Goal: Task Accomplishment & Management: Complete application form

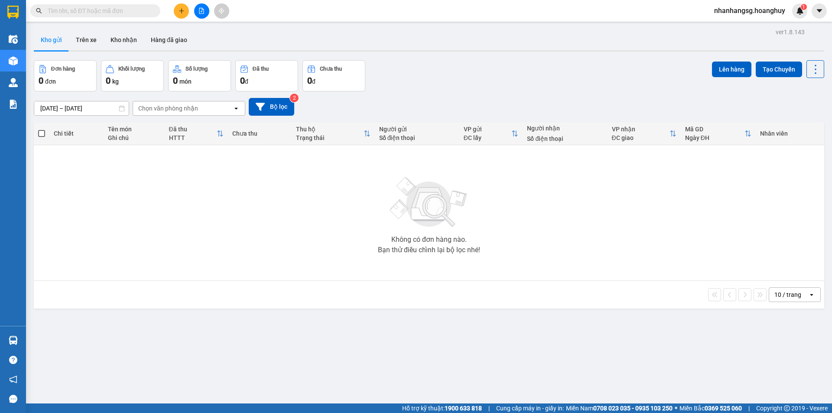
click at [179, 6] on button at bounding box center [181, 10] width 15 height 15
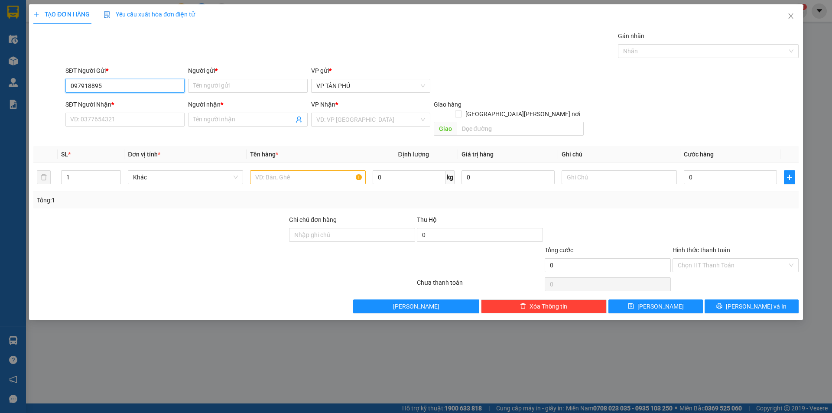
type input "0979188952"
click at [116, 103] on div "0979188952 - A LB" at bounding box center [125, 103] width 109 height 10
type input "A LB"
type input "0979188952"
type input "A LB"
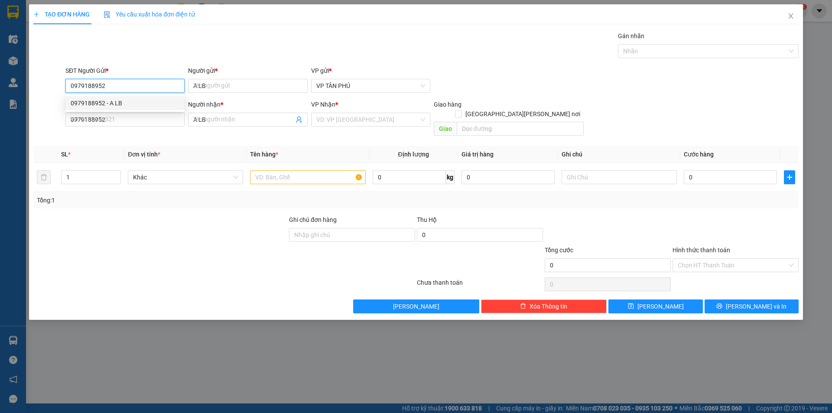
click at [116, 103] on div "0979188952 - A LB" at bounding box center [125, 103] width 109 height 10
type input "0979188952"
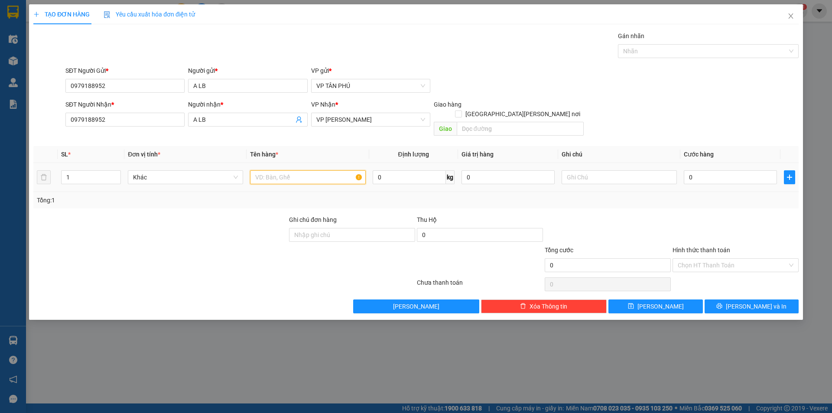
click at [312, 170] on input "text" at bounding box center [307, 177] width 115 height 14
type input "1THUNG GIAY"
click at [706, 170] on input "0" at bounding box center [730, 177] width 93 height 14
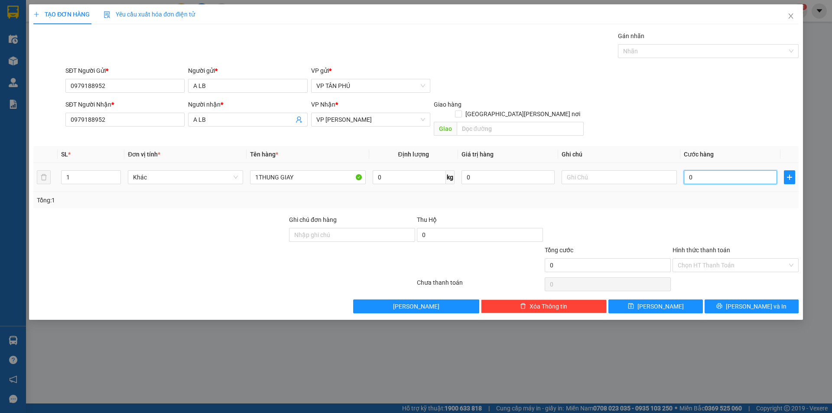
type input "7"
type input "70"
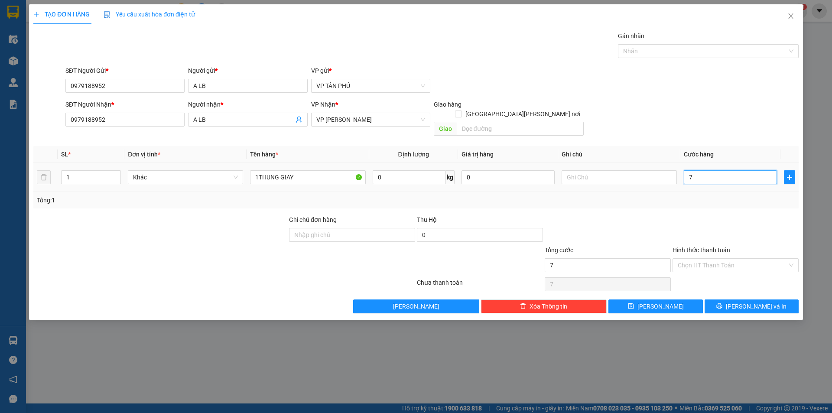
type input "70"
click at [697, 259] on input "Hình thức thanh toán" at bounding box center [733, 265] width 110 height 13
type input "70.000"
click at [697, 259] on input "Hình thức thanh toán" at bounding box center [733, 265] width 110 height 13
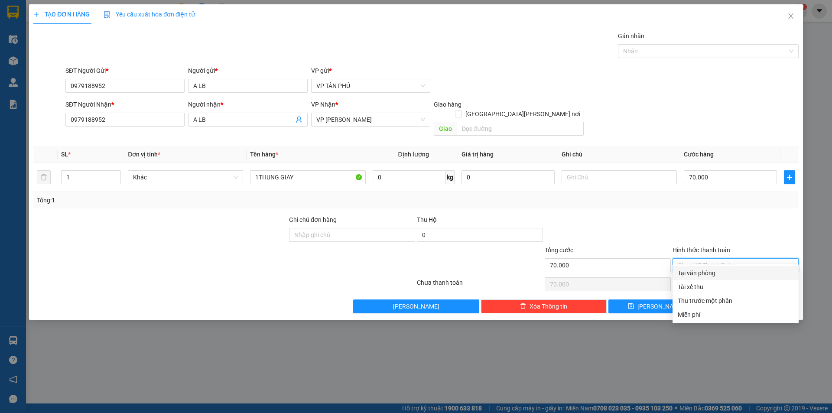
click at [713, 271] on div "Tại văn phòng" at bounding box center [736, 273] width 116 height 10
type input "0"
click at [713, 276] on div "Chọn HT Thanh Toán" at bounding box center [736, 284] width 128 height 17
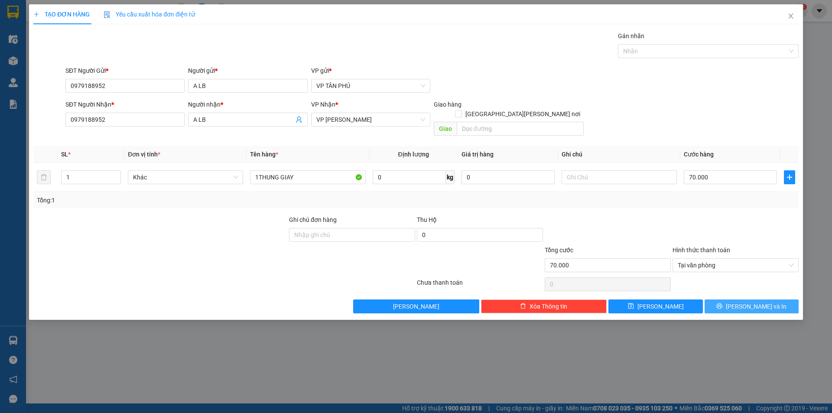
click at [723, 300] on button "[PERSON_NAME] và In" at bounding box center [752, 307] width 94 height 14
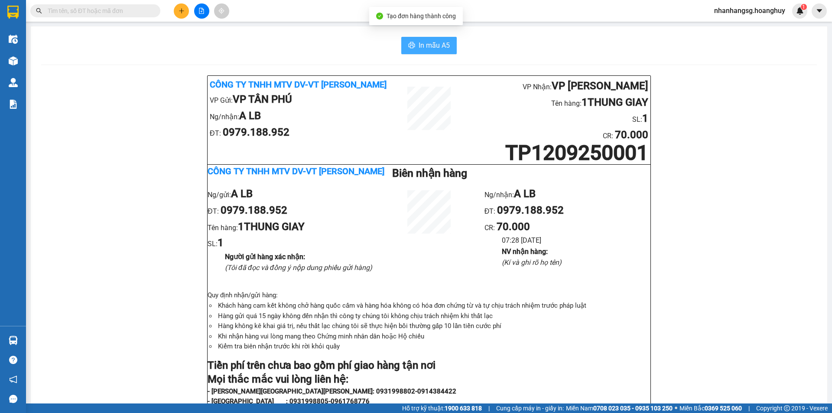
click at [433, 49] on span "In mẫu A5" at bounding box center [434, 45] width 31 height 11
click at [180, 9] on icon "plus" at bounding box center [182, 11] width 6 height 6
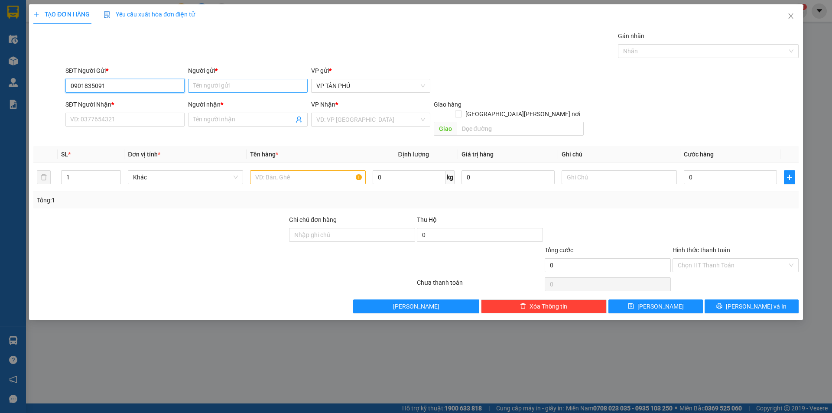
type input "0901835091"
click at [252, 81] on input "Người gửi *" at bounding box center [247, 86] width 119 height 14
type input "A"
click at [157, 117] on input "SĐT Người Nhận *" at bounding box center [124, 120] width 119 height 14
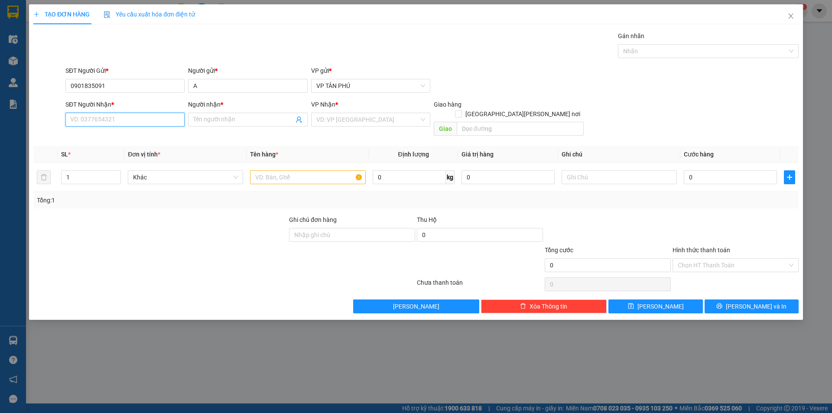
click at [157, 117] on input "SĐT Người Nhận *" at bounding box center [124, 120] width 119 height 14
type input "0832491869"
click at [218, 123] on input "Người nhận *" at bounding box center [243, 120] width 100 height 10
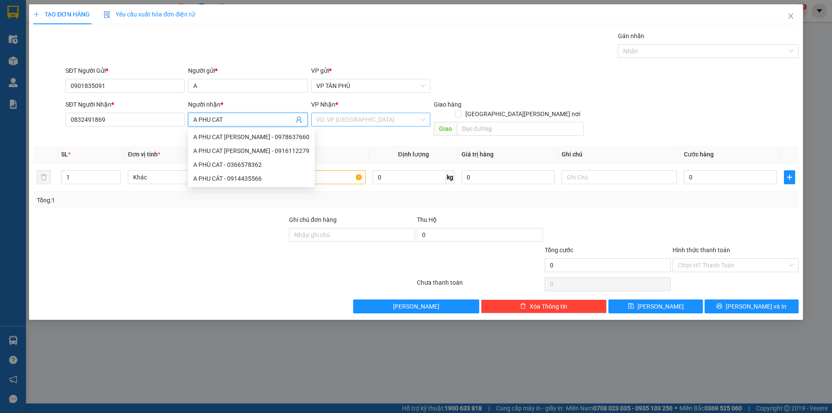
type input "A PHU CAT"
click at [321, 119] on input "search" at bounding box center [367, 119] width 103 height 13
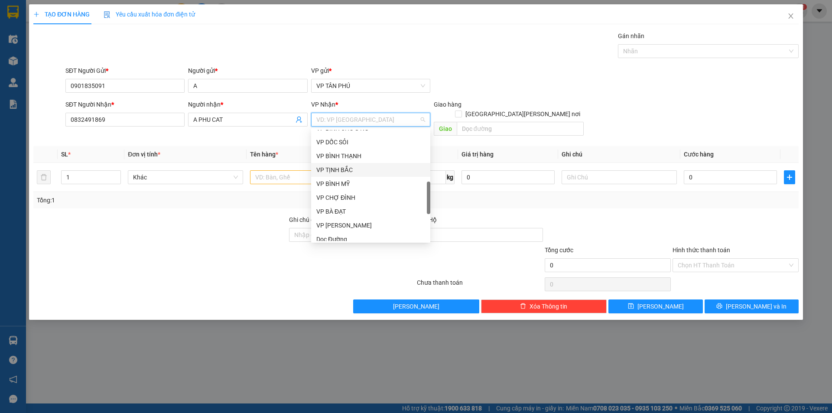
scroll to position [260, 0]
click at [330, 195] on div "Dọc Đường" at bounding box center [370, 196] width 109 height 10
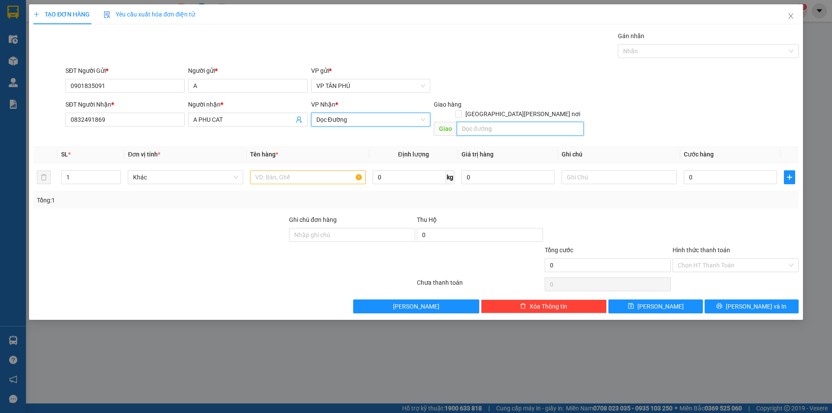
click at [480, 122] on input "text" at bounding box center [520, 129] width 127 height 14
type input "PHU CAT"
click at [306, 170] on input "text" at bounding box center [307, 177] width 115 height 14
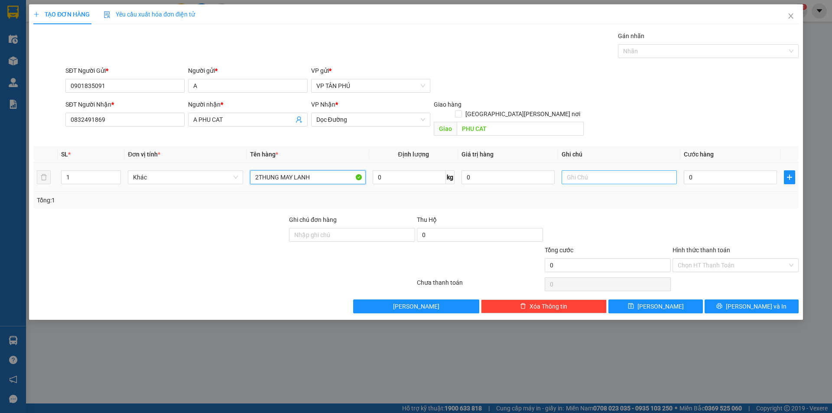
type input "2THUNG MAY LANH"
click at [598, 170] on input "text" at bounding box center [619, 177] width 115 height 14
type input "0347158983"
click at [697, 170] on input "0" at bounding box center [730, 177] width 93 height 14
type input "2"
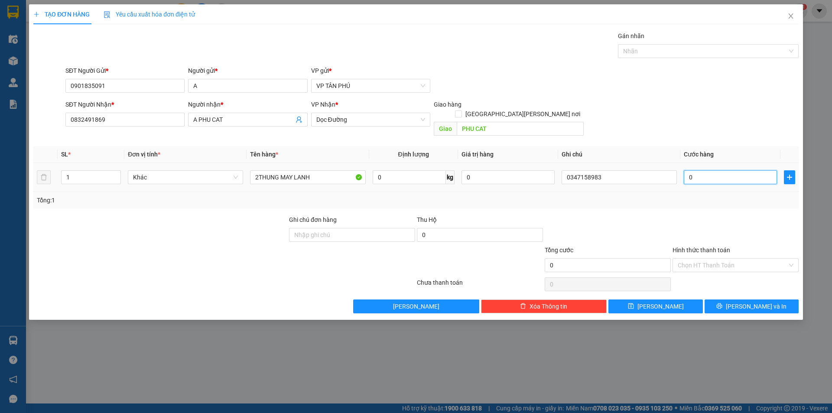
type input "2"
type input "25"
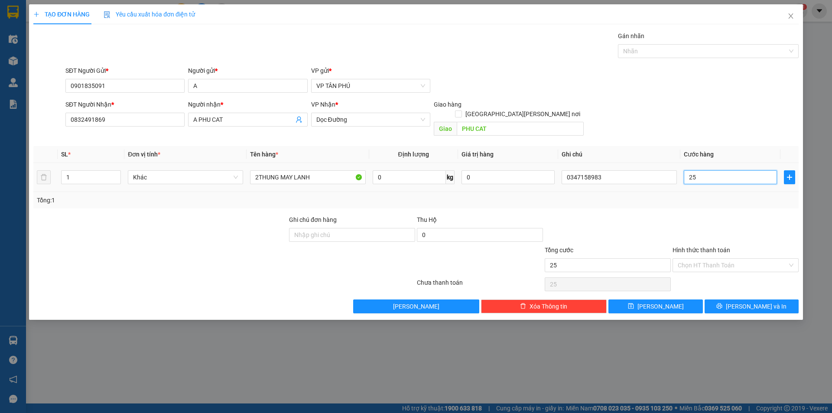
type input "250"
click at [725, 300] on button "[PERSON_NAME] và In" at bounding box center [752, 307] width 94 height 14
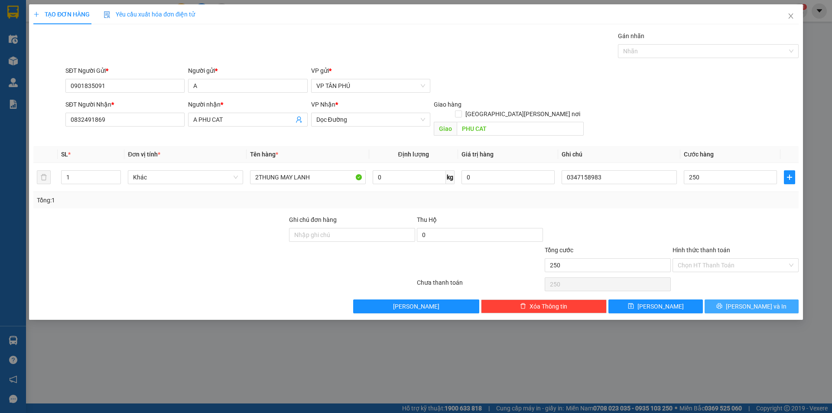
click at [725, 300] on button "[PERSON_NAME] và In" at bounding box center [752, 307] width 94 height 14
type input "250.000"
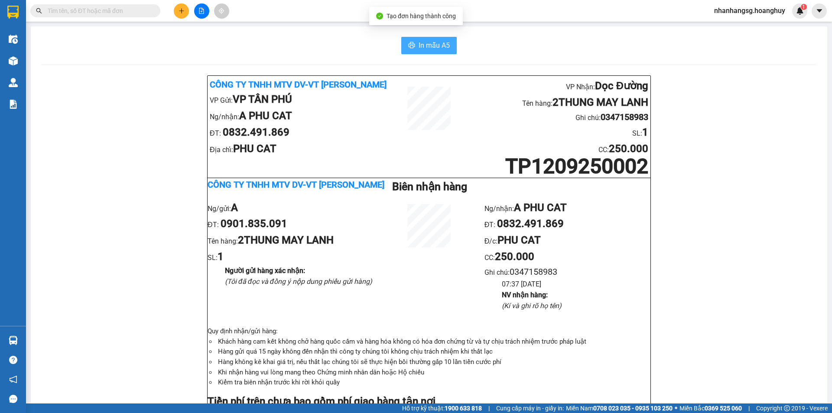
click at [439, 53] on button "In mẫu A5" at bounding box center [428, 45] width 55 height 17
click at [138, 13] on input "text" at bounding box center [99, 11] width 102 height 10
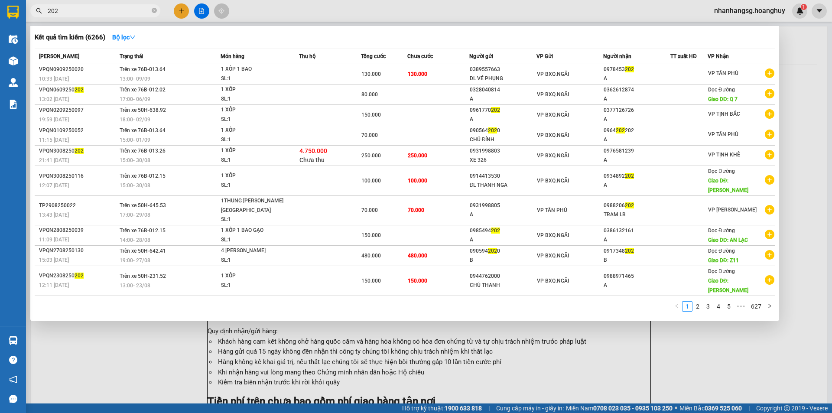
type input "202"
click at [184, 8] on div at bounding box center [416, 206] width 832 height 413
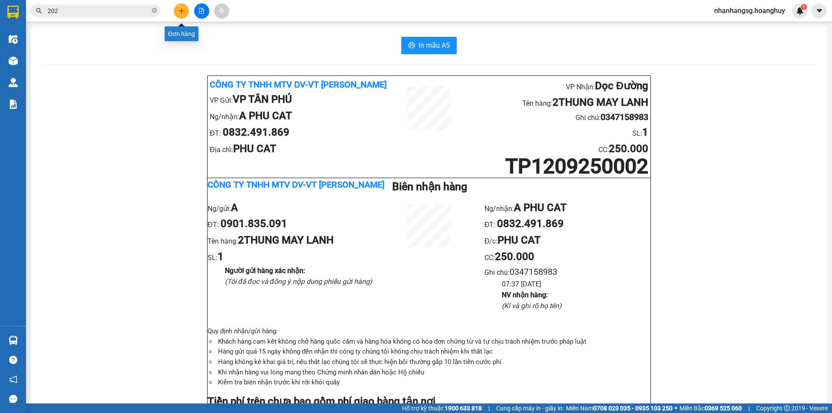
click at [182, 10] on icon "plus" at bounding box center [182, 11] width 6 height 6
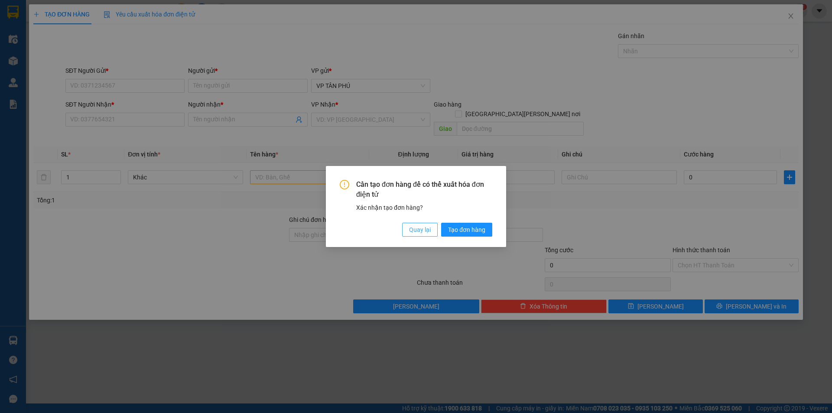
click at [412, 230] on span "Quay lại" at bounding box center [420, 230] width 22 height 10
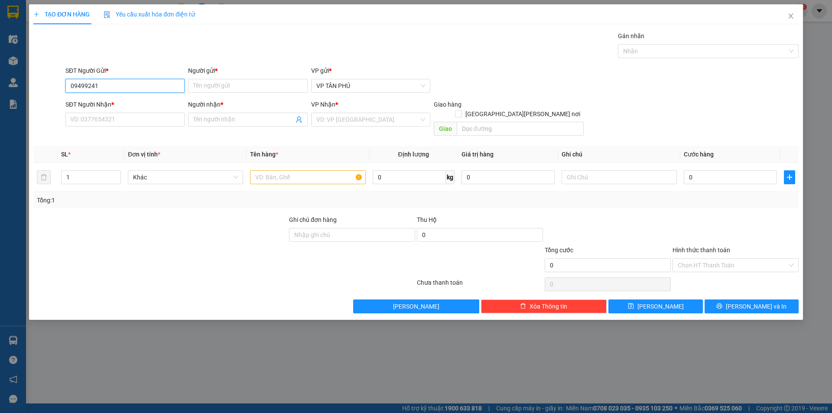
click at [90, 82] on input "09499241" at bounding box center [124, 86] width 119 height 14
click at [98, 106] on div "0949921412 - A" at bounding box center [125, 103] width 109 height 10
type input "0949921412"
type input "A"
type input "0385567734"
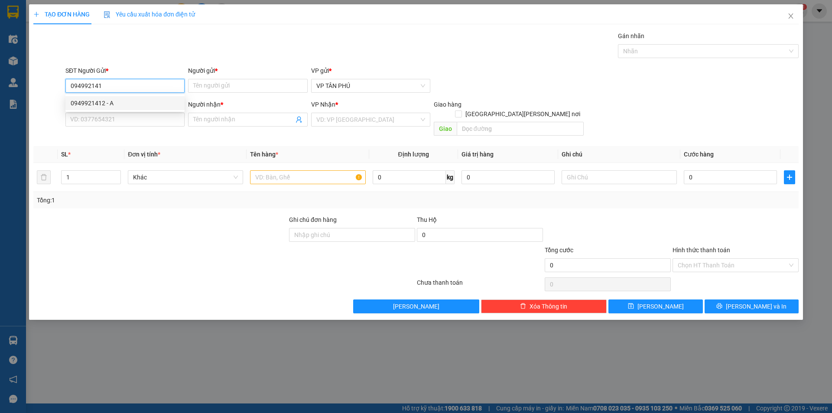
type input "T BAC"
click at [98, 106] on div "0949921412 - A" at bounding box center [125, 103] width 109 height 10
type input "0949921412"
click at [322, 170] on input "text" at bounding box center [307, 177] width 115 height 14
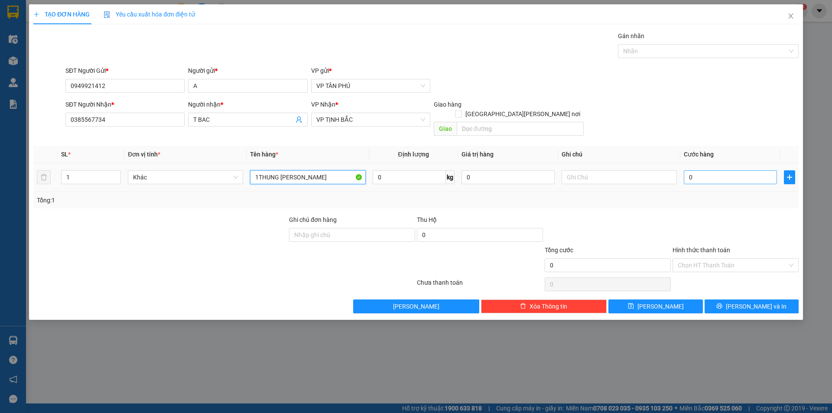
type input "1THUNG [PERSON_NAME]"
click at [693, 170] on input "0" at bounding box center [730, 177] width 93 height 14
type input "7"
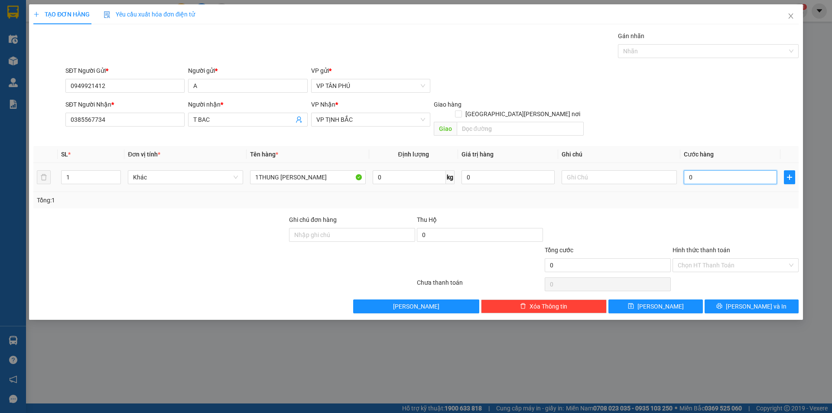
type input "7"
type input "70"
click at [736, 300] on button "[PERSON_NAME] và In" at bounding box center [752, 307] width 94 height 14
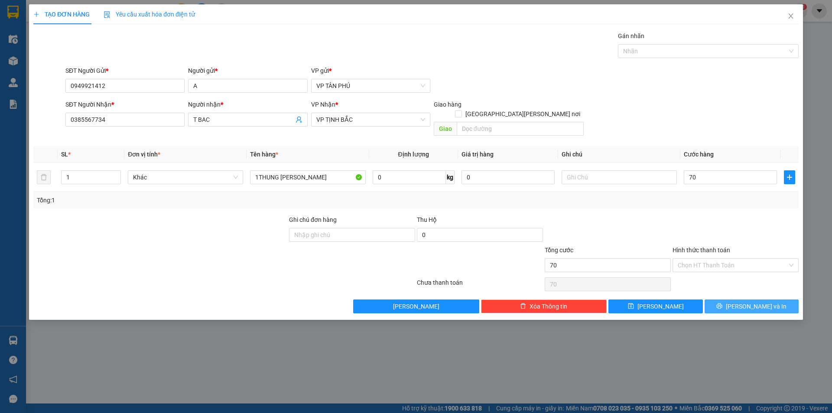
type input "70.000"
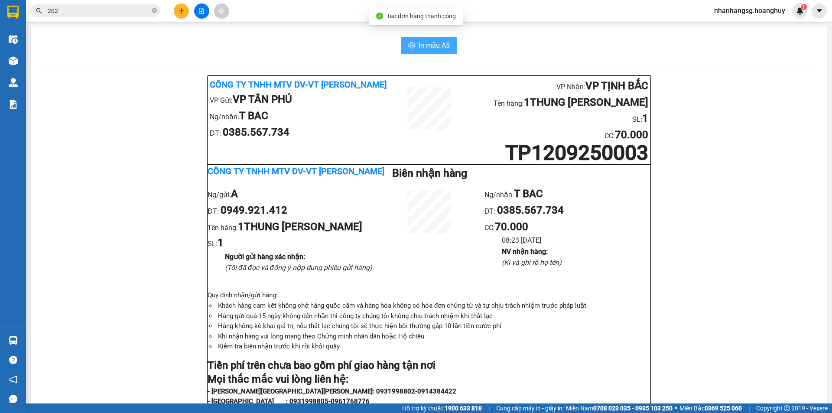
click at [441, 43] on span "In mẫu A5" at bounding box center [434, 45] width 31 height 11
click at [181, 10] on icon "plus" at bounding box center [182, 11] width 6 height 6
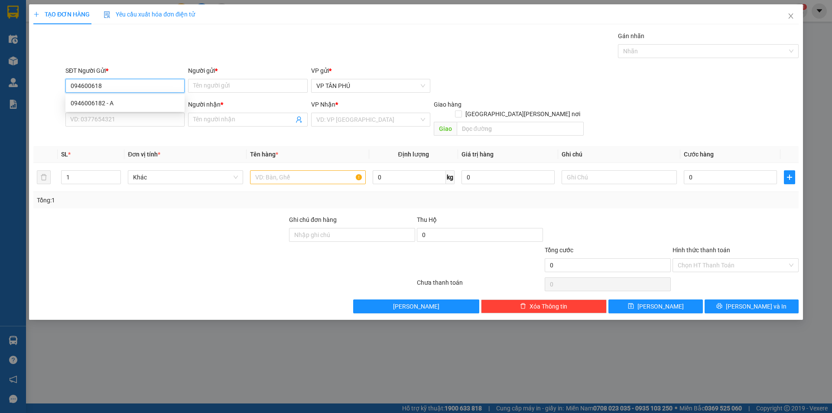
type input "0946006182"
click at [125, 102] on div "0946006182 - A" at bounding box center [125, 103] width 109 height 10
type input "A"
type input "0862705872"
type input "A BA SOAI"
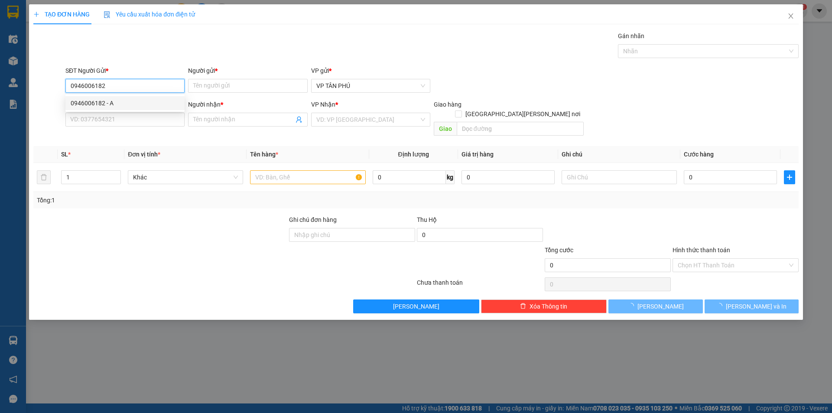
checkbox input "true"
type input "BA SOAI"
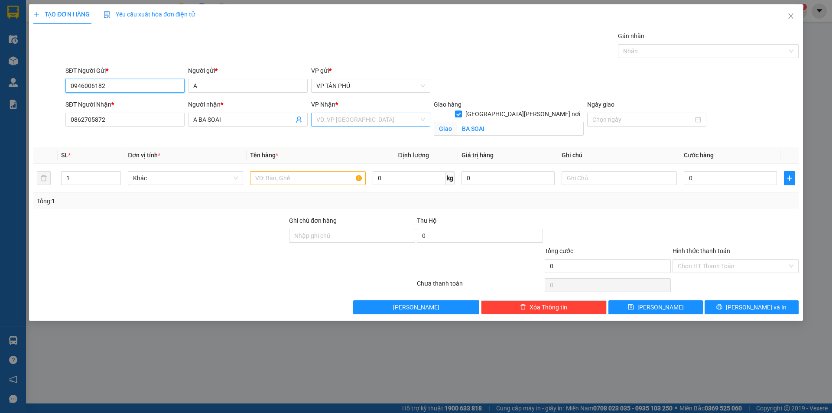
type input "0946006182"
click at [333, 123] on input "search" at bounding box center [367, 119] width 103 height 13
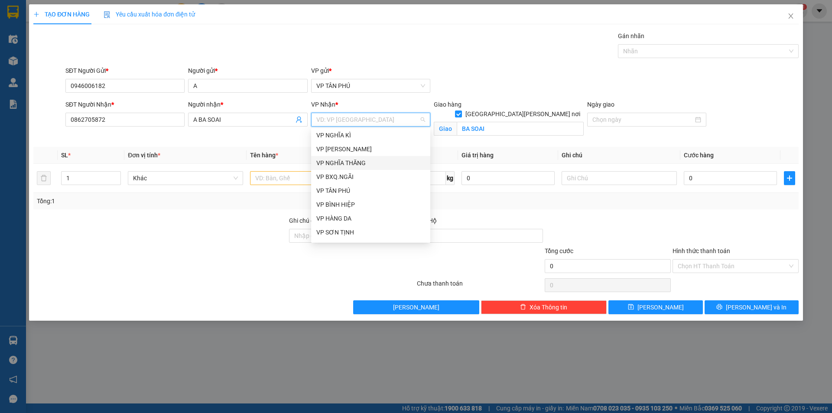
scroll to position [130, 0]
click at [338, 169] on div "VP BA XẠ" at bounding box center [370, 174] width 109 height 10
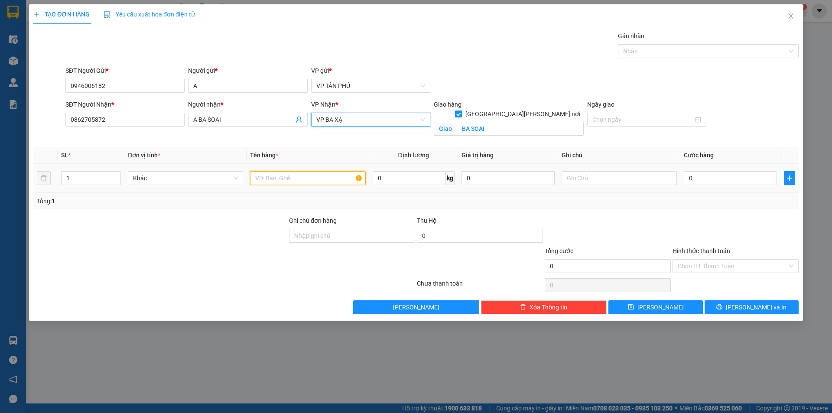
click at [313, 180] on input "text" at bounding box center [307, 178] width 115 height 14
type input "1CUC DEN"
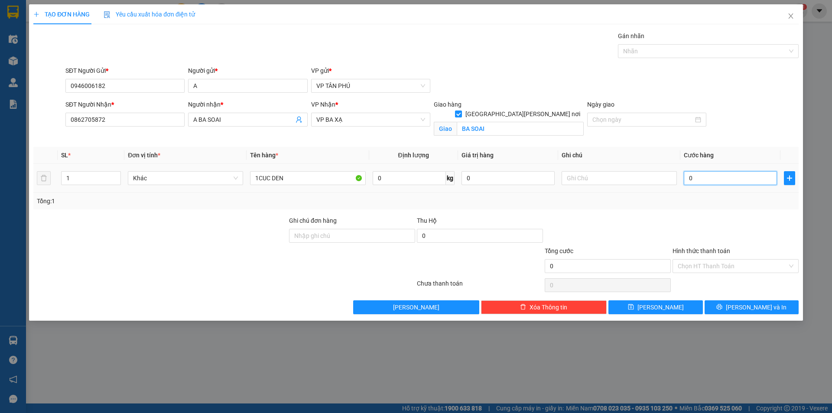
click at [687, 177] on input "0" at bounding box center [730, 178] width 93 height 14
type input "7"
type input "70"
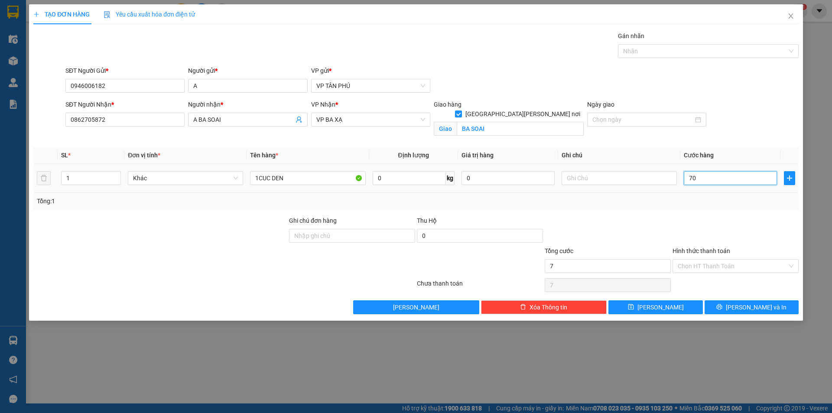
type input "70"
type input "70.000"
click at [703, 263] on input "Hình thức thanh toán" at bounding box center [733, 266] width 110 height 13
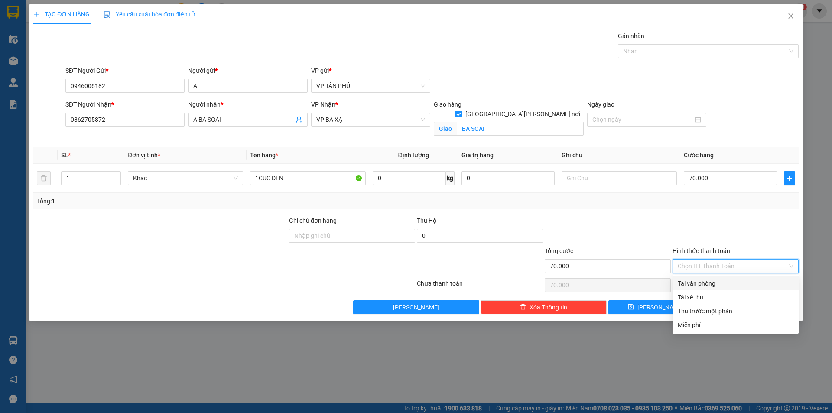
click at [710, 273] on div "Hình thức thanh toán Chọn HT Thanh Toán" at bounding box center [736, 261] width 126 height 30
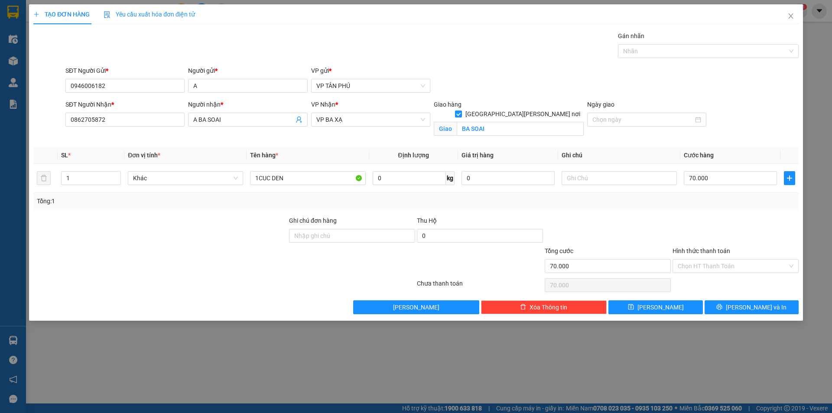
click at [710, 273] on div "Hình thức thanh toán Chọn HT Thanh Toán" at bounding box center [736, 261] width 126 height 30
click at [705, 267] on input "Hình thức thanh toán" at bounding box center [733, 266] width 110 height 13
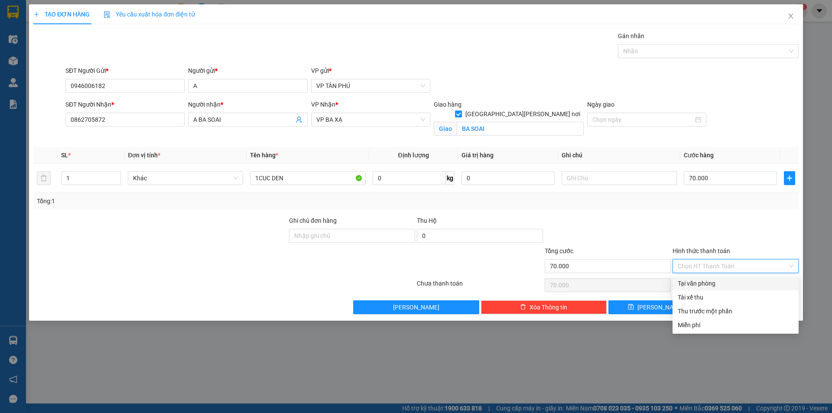
click at [709, 280] on div "Tại văn phòng" at bounding box center [736, 284] width 116 height 10
type input "0"
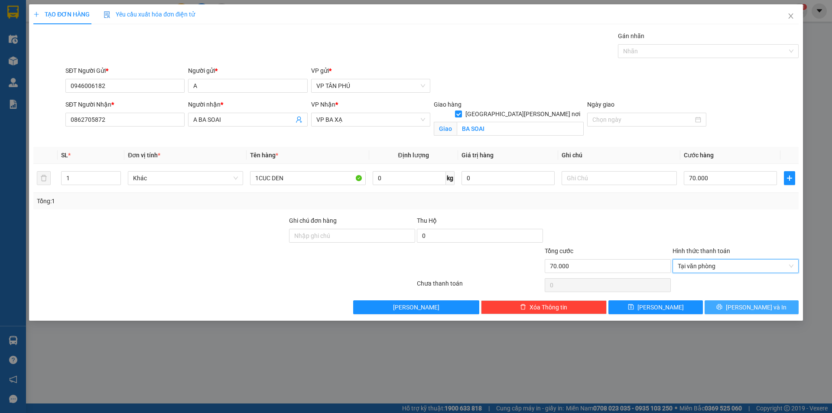
click at [720, 307] on button "[PERSON_NAME] và In" at bounding box center [752, 307] width 94 height 14
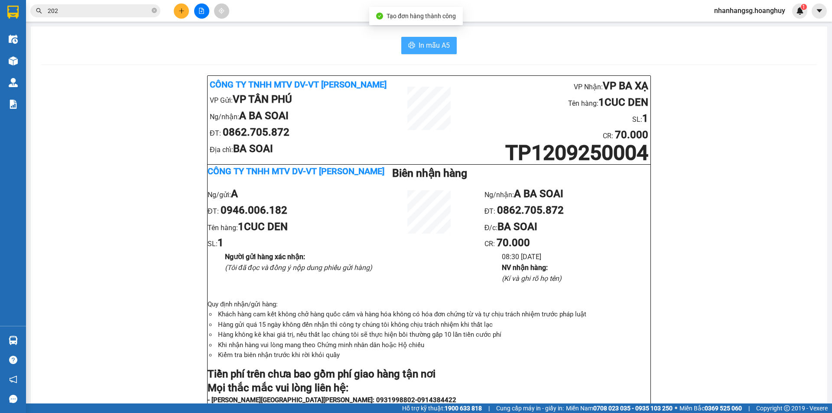
click at [420, 45] on span "In mẫu A5" at bounding box center [434, 45] width 31 height 11
